Goal: Find specific page/section: Find specific page/section

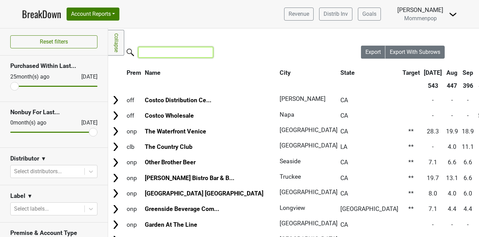
click at [177, 54] on input "search" at bounding box center [175, 52] width 75 height 11
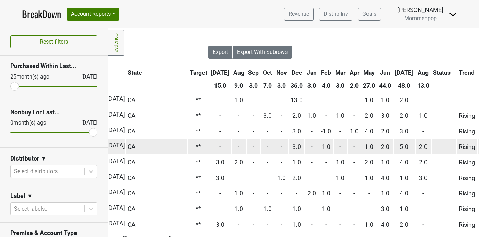
scroll to position [0, 156]
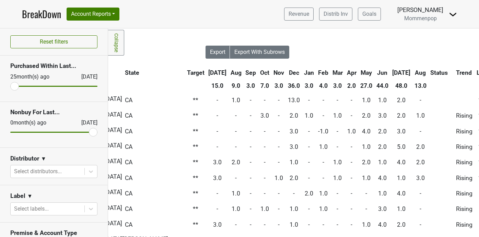
click at [391, 72] on th "Jul" at bounding box center [402, 73] width 22 height 12
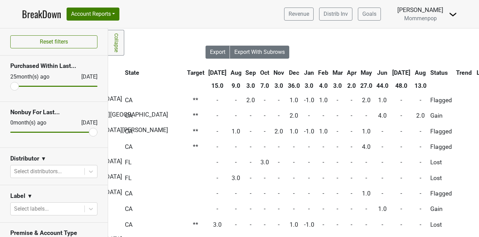
click at [391, 72] on th "Jul" at bounding box center [402, 73] width 22 height 12
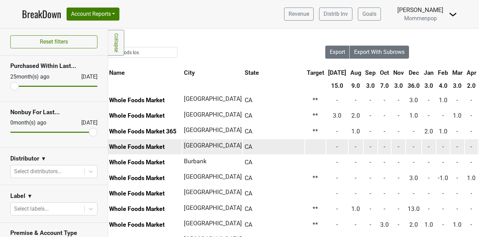
scroll to position [0, 0]
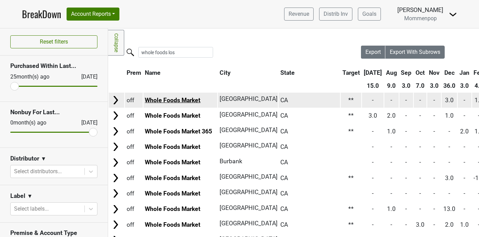
click at [195, 101] on link "Whole Foods Market" at bounding box center [173, 100] width 56 height 7
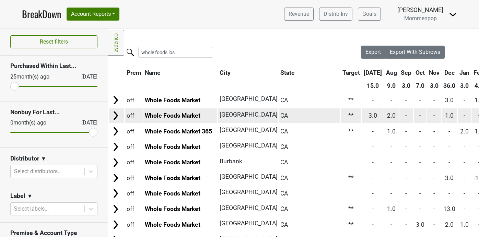
click at [191, 116] on link "Whole Foods Market" at bounding box center [173, 115] width 56 height 7
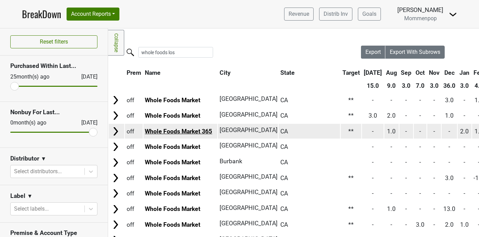
click at [206, 130] on link "Whole Foods Market 365" at bounding box center [178, 131] width 67 height 7
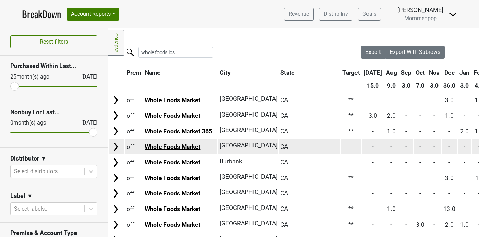
click at [195, 145] on link "Whole Foods Market" at bounding box center [173, 147] width 56 height 7
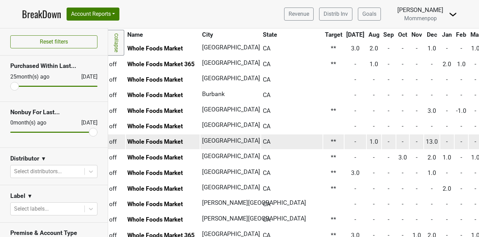
scroll to position [67, 0]
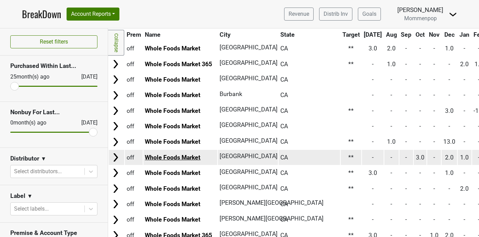
click at [189, 159] on link "Whole Foods Market" at bounding box center [173, 157] width 56 height 7
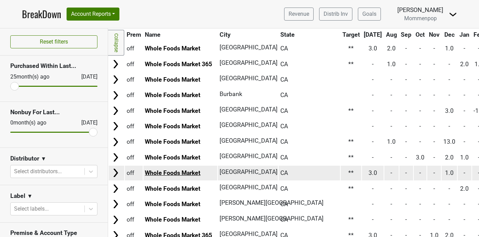
click at [196, 173] on link "Whole Foods Market" at bounding box center [173, 173] width 56 height 7
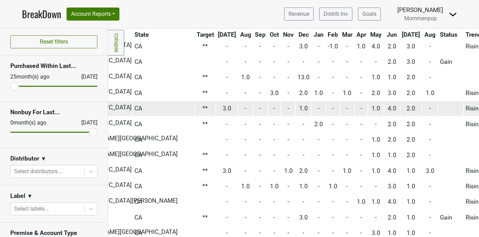
scroll to position [132, 0]
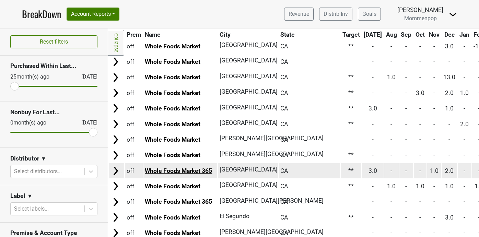
click at [168, 168] on link "Whole Foods Market 365" at bounding box center [178, 171] width 67 height 7
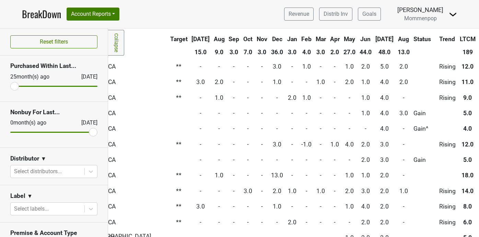
scroll to position [0, 172]
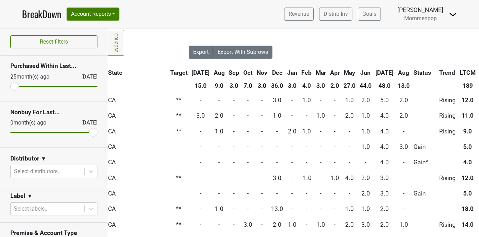
click at [396, 72] on th "Aug" at bounding box center [403, 73] width 15 height 12
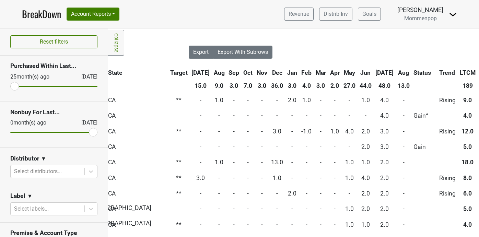
click at [396, 72] on th "Aug" at bounding box center [403, 73] width 15 height 12
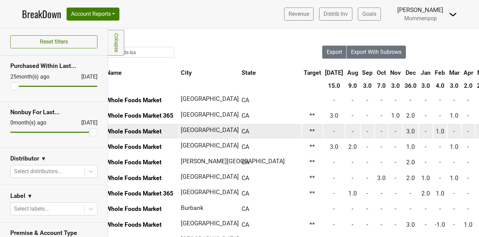
scroll to position [0, 0]
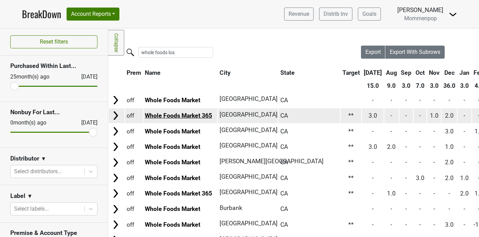
click at [206, 118] on link "Whole Foods Market 365" at bounding box center [178, 115] width 67 height 7
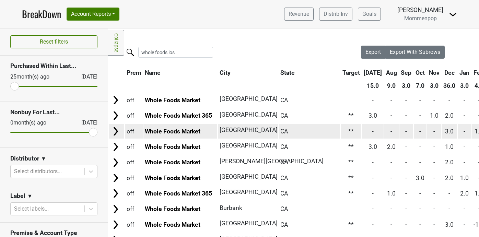
click at [195, 130] on link "Whole Foods Market" at bounding box center [173, 131] width 56 height 7
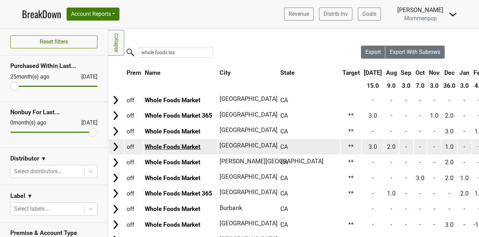
click at [178, 145] on link "Whole Foods Market" at bounding box center [173, 147] width 56 height 7
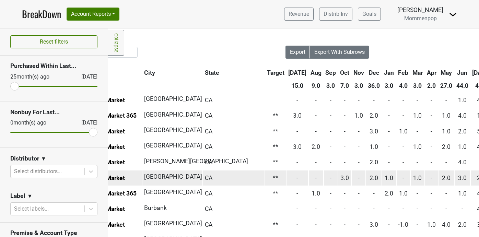
scroll to position [0, 30]
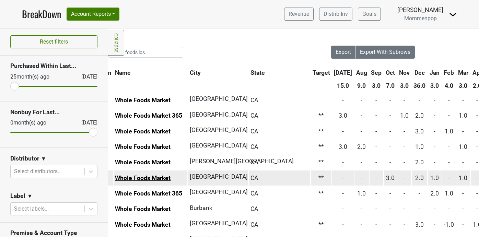
click at [151, 176] on link "Whole Foods Market" at bounding box center [143, 178] width 56 height 7
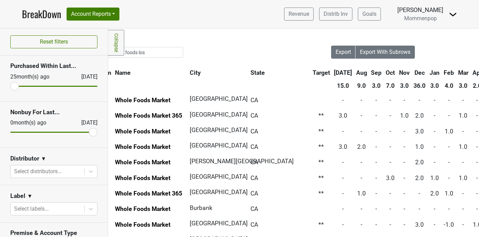
scroll to position [0, 0]
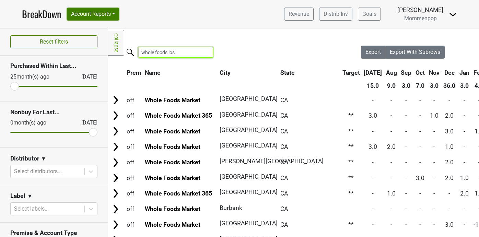
click at [181, 53] on input "whole foods los" at bounding box center [175, 52] width 75 height 11
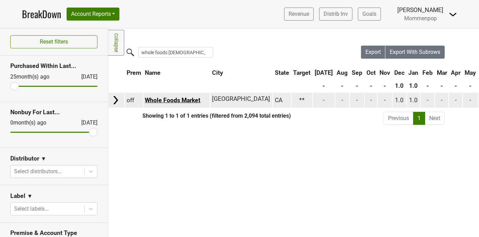
click at [174, 100] on link "Whole Foods Market" at bounding box center [173, 100] width 56 height 7
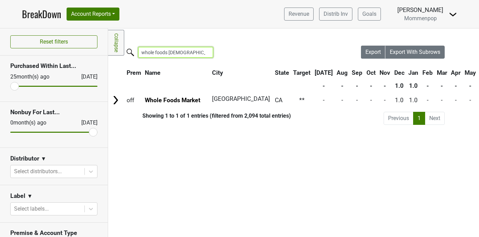
click at [179, 52] on input "whole foods gay" at bounding box center [175, 52] width 75 height 11
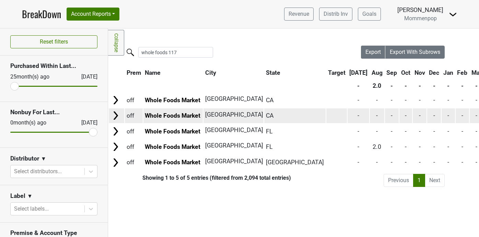
click at [175, 120] on td "Whole Foods Market" at bounding box center [174, 116] width 60 height 15
click at [176, 119] on link "Whole Foods Market" at bounding box center [173, 115] width 56 height 7
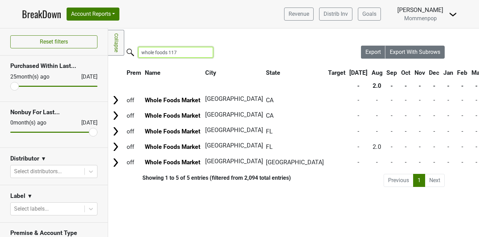
click at [179, 52] on input "whole foods 117" at bounding box center [175, 52] width 75 height 11
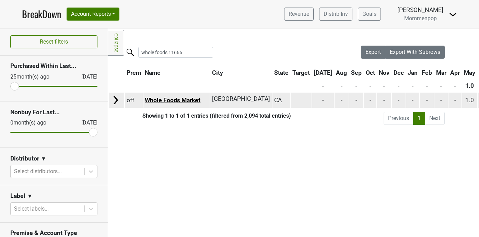
click at [173, 99] on link "Whole Foods Market" at bounding box center [173, 100] width 56 height 7
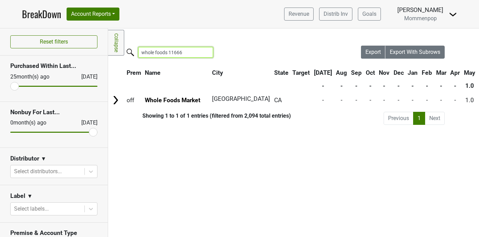
click at [185, 53] on input "whole foods 11666" at bounding box center [175, 52] width 75 height 11
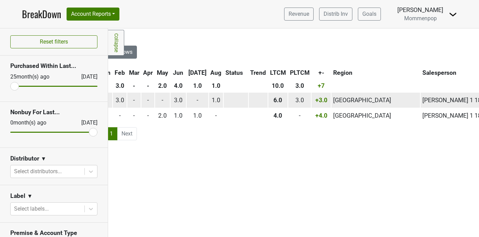
scroll to position [0, 310]
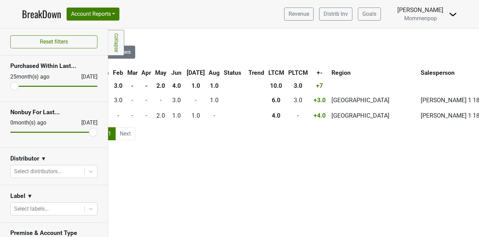
type input "whole foods hunt"
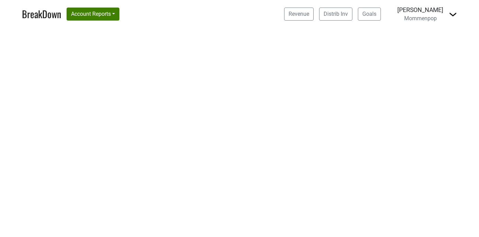
select select "CA"
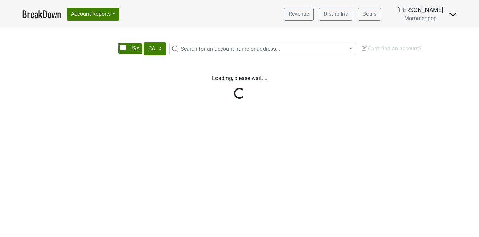
select select "CA"
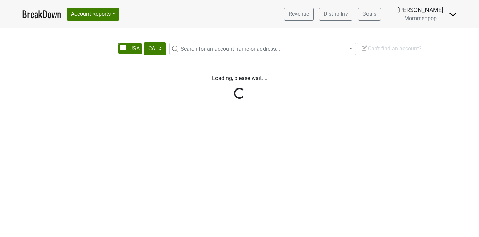
select select "CA"
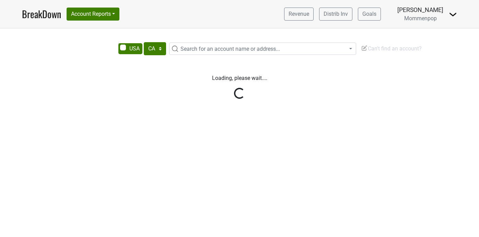
select select "CA"
